Goal: Transaction & Acquisition: Purchase product/service

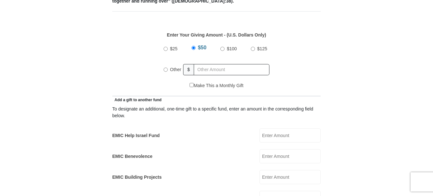
scroll to position [353, 0]
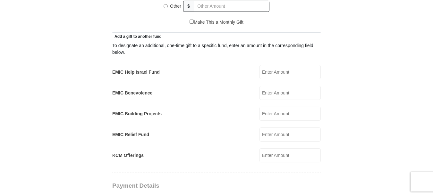
click at [283, 149] on input "KCM Offerings" at bounding box center [290, 156] width 61 height 14
type input "1550."
click at [272, 66] on input "EMIC Help Israel Fund" at bounding box center [290, 72] width 61 height 14
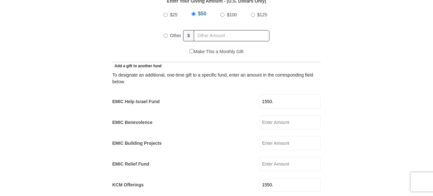
scroll to position [321, 0]
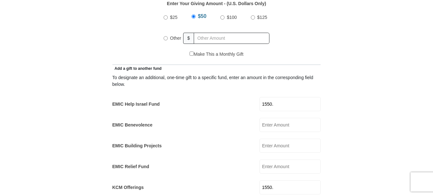
type input "1550."
click at [167, 36] on input "Other" at bounding box center [166, 38] width 4 height 4
radio input "true"
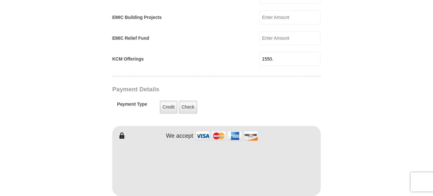
scroll to position [449, 0]
click at [188, 101] on label "Check" at bounding box center [188, 107] width 19 height 13
click at [0, 0] on input "Check" at bounding box center [0, 0] width 0 height 0
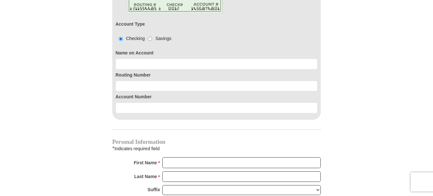
scroll to position [610, 0]
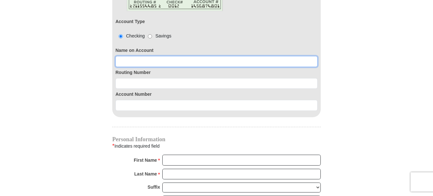
click at [127, 56] on input at bounding box center [216, 61] width 202 height 11
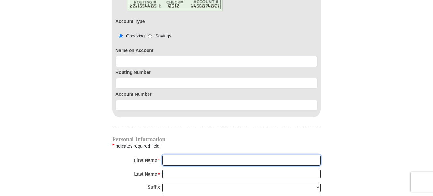
click at [173, 155] on input "First Name *" at bounding box center [241, 160] width 158 height 11
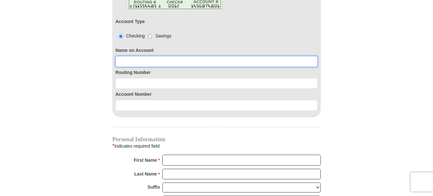
click at [136, 56] on input at bounding box center [216, 61] width 202 height 11
type input "B Ann Martini"
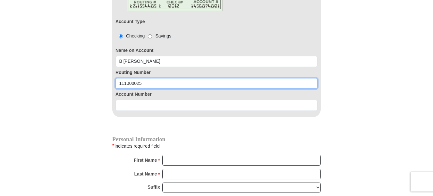
type input "111000025"
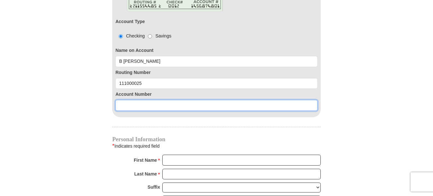
click at [139, 100] on input at bounding box center [216, 105] width 202 height 11
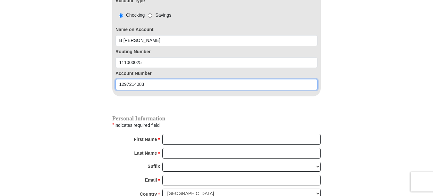
scroll to position [642, 0]
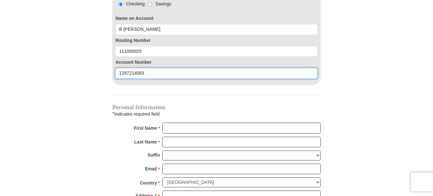
type input "1297214083"
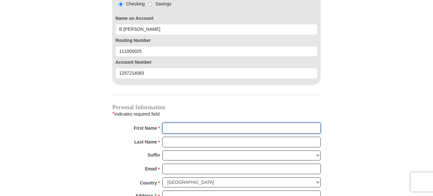
click at [210, 123] on input "First Name *" at bounding box center [241, 128] width 158 height 11
type input "Ann"
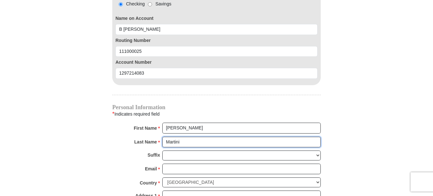
type input "Martini"
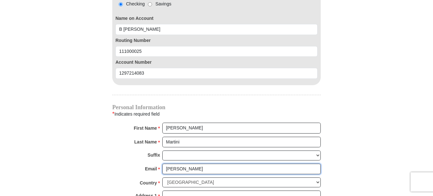
type input "annmartini555@gmail.com"
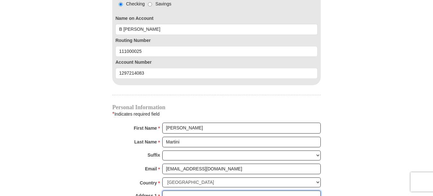
type input "3030 Sweet Briar St."
type input "Grapevine"
select select "TX"
type input "76051"
type input "8174554896"
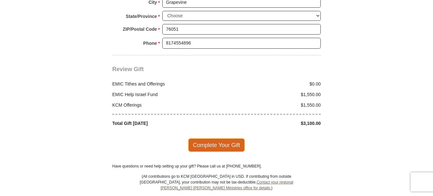
scroll to position [866, 0]
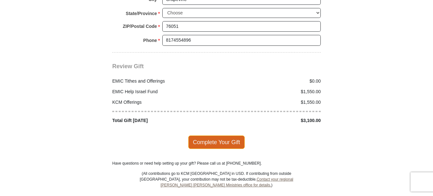
click at [222, 136] on span "Complete Your Gift" at bounding box center [216, 142] width 57 height 13
